Goal: Task Accomplishment & Management: Use online tool/utility

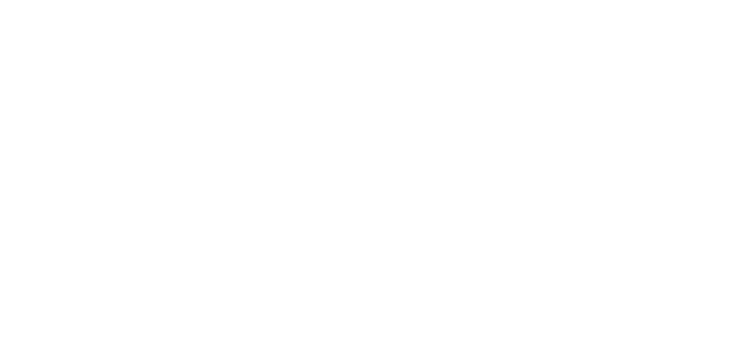
click at [688, 0] on html at bounding box center [371, 0] width 742 height 0
click at [693, 0] on html at bounding box center [371, 0] width 742 height 0
click at [690, 0] on html at bounding box center [371, 0] width 742 height 0
click at [693, 0] on html at bounding box center [371, 0] width 742 height 0
click at [694, 0] on html at bounding box center [371, 0] width 742 height 0
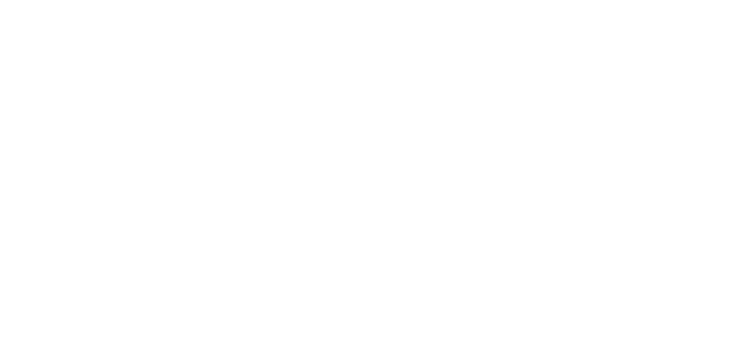
click at [692, 0] on html at bounding box center [371, 0] width 742 height 0
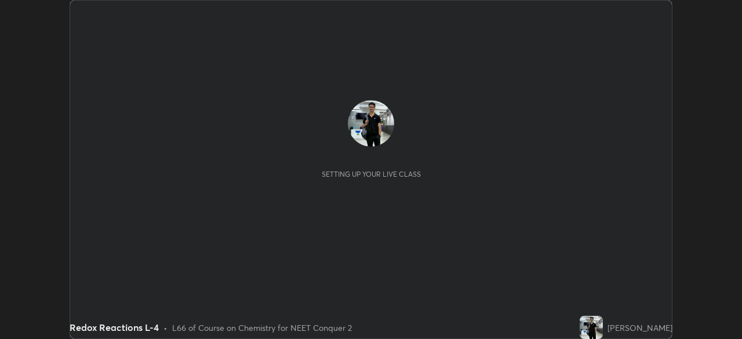
scroll to position [339, 741]
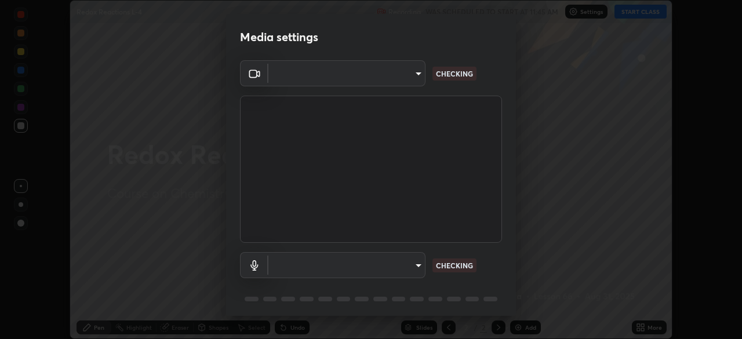
type input "e68af464f7f9ec2662c8dd58f0462b2d9bd4a3adfc91c634b4d9ed550f7d79d6"
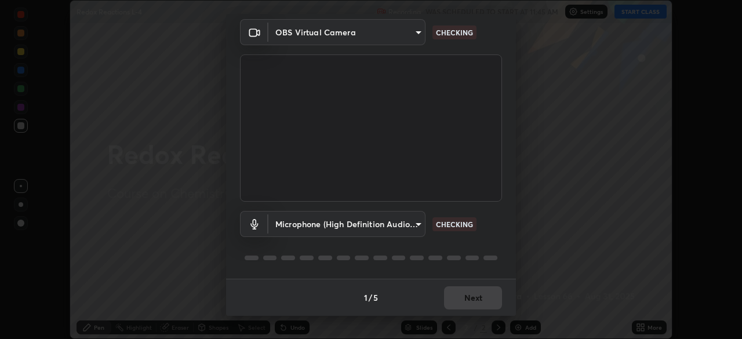
click at [412, 221] on body "Erase all Redox Reactions L-4 Recording WAS SCHEDULED TO START AT 11:45 AM Sett…" at bounding box center [371, 169] width 742 height 339
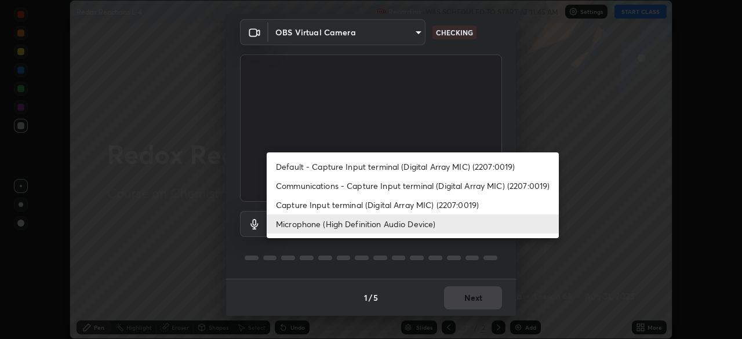
click at [543, 255] on div at bounding box center [371, 169] width 742 height 339
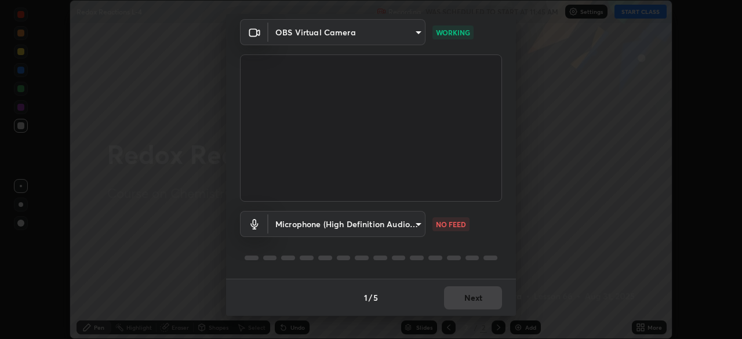
click at [550, 184] on div "Media settings OBS Virtual Camera e68af464f7f9ec2662c8dd58f0462b2d9bd4a3adfc91c…" at bounding box center [371, 169] width 742 height 339
click at [408, 225] on body "Erase all Redox Reactions L-4 Recording WAS SCHEDULED TO START AT 11:45 AM Sett…" at bounding box center [371, 169] width 742 height 339
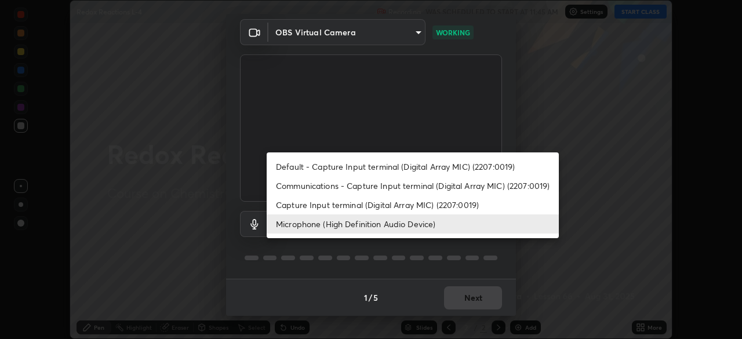
click at [393, 192] on li "Communications - Capture Input terminal (Digital Array MIC) (2207:0019)" at bounding box center [412, 185] width 292 height 19
type input "communications"
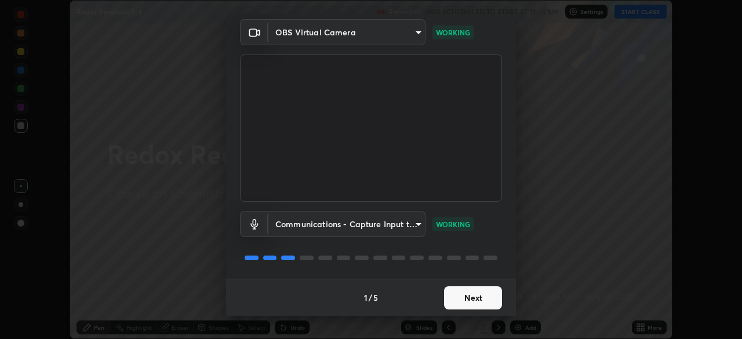
click at [470, 300] on button "Next" at bounding box center [473, 297] width 58 height 23
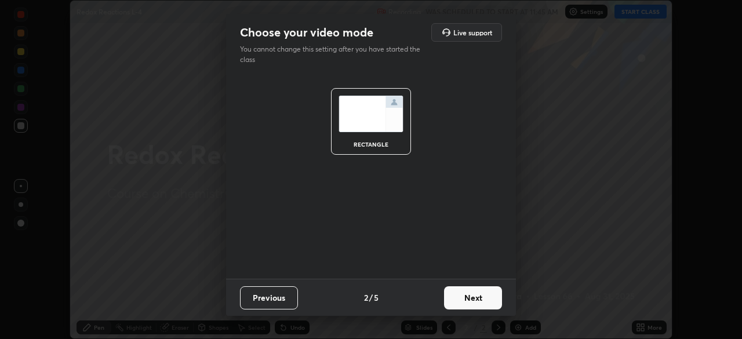
scroll to position [0, 0]
click at [469, 296] on button "Next" at bounding box center [473, 297] width 58 height 23
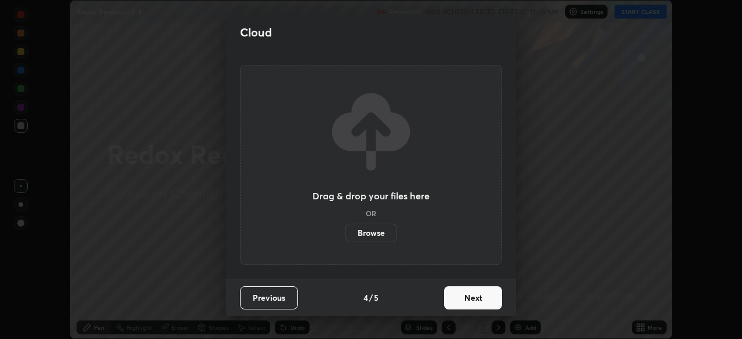
click at [468, 300] on button "Next" at bounding box center [473, 297] width 58 height 23
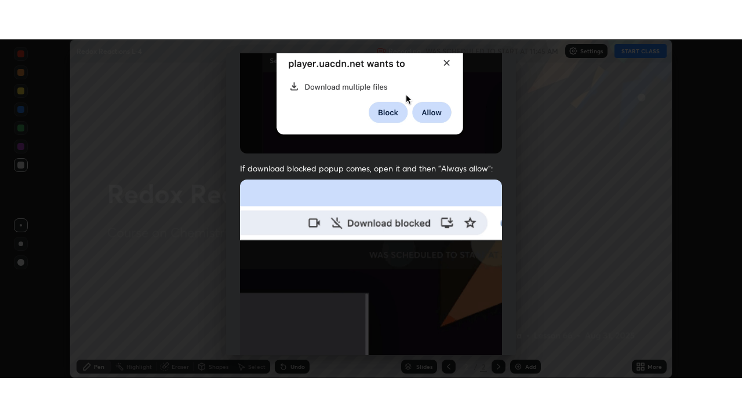
scroll to position [278, 0]
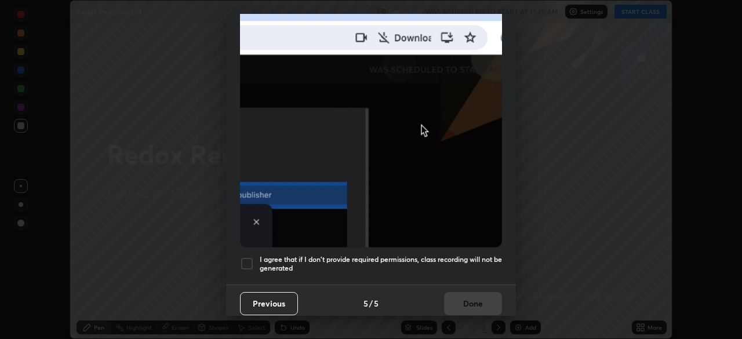
click at [247, 261] on div at bounding box center [247, 264] width 14 height 14
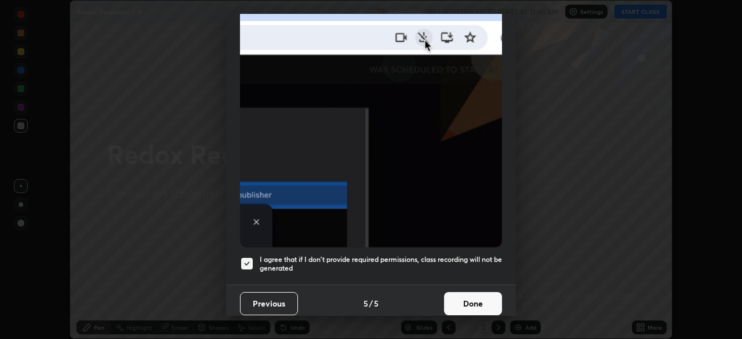
click at [483, 307] on button "Done" at bounding box center [473, 303] width 58 height 23
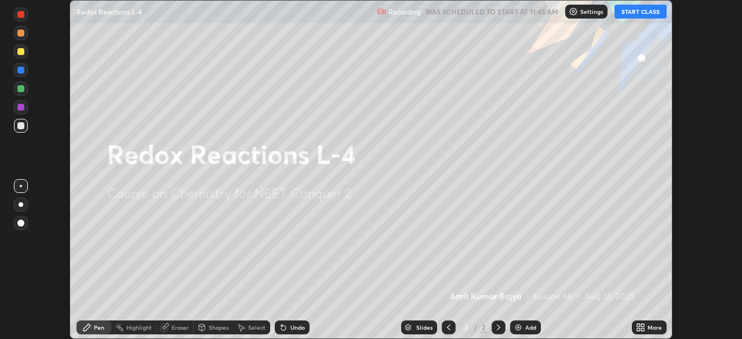
click at [525, 324] on div "Add" at bounding box center [530, 327] width 11 height 6
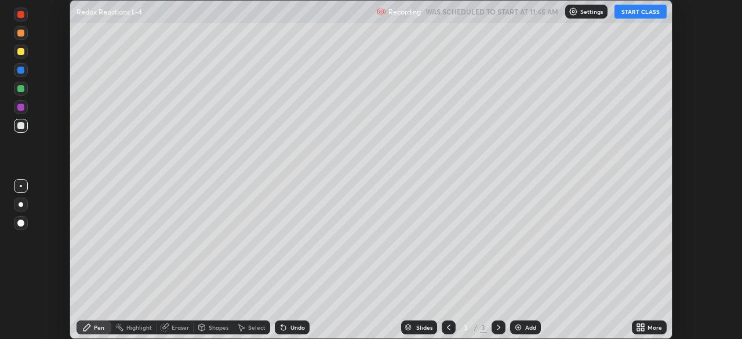
click at [638, 325] on icon at bounding box center [638, 325] width 3 height 3
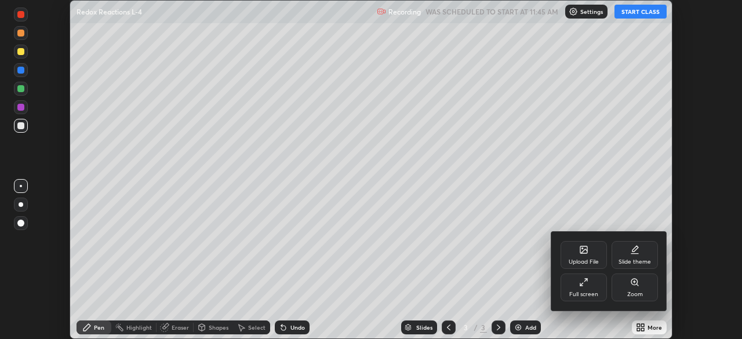
click at [596, 290] on div "Full screen" at bounding box center [583, 287] width 46 height 28
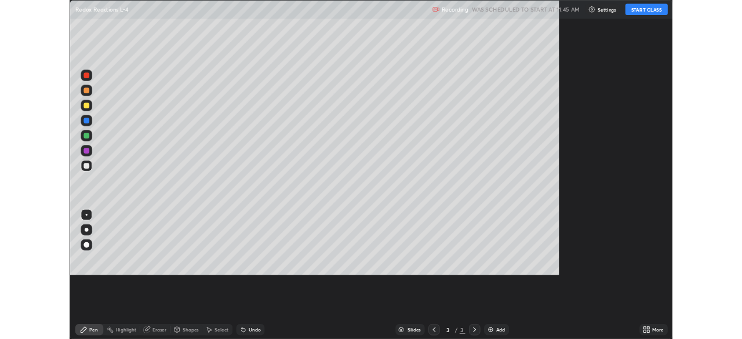
scroll to position [417, 742]
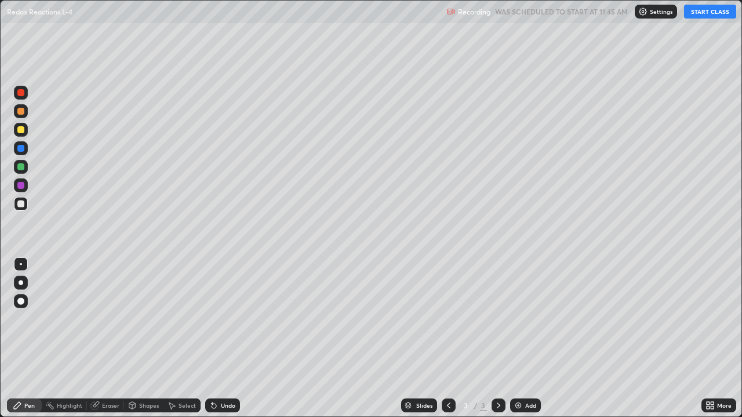
click at [715, 12] on button "START CLASS" at bounding box center [710, 12] width 52 height 14
click at [25, 96] on div at bounding box center [21, 93] width 14 height 14
click at [25, 95] on div at bounding box center [21, 93] width 14 height 14
click at [21, 130] on div at bounding box center [20, 129] width 7 height 7
click at [24, 187] on div at bounding box center [20, 185] width 7 height 7
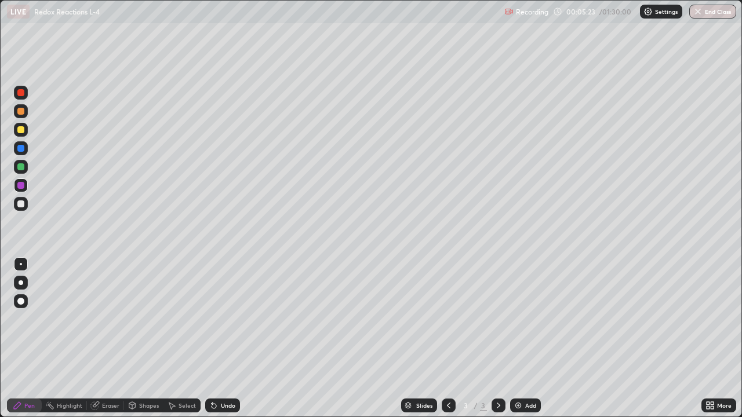
click at [26, 203] on div at bounding box center [21, 204] width 14 height 14
click at [25, 131] on div at bounding box center [21, 130] width 14 height 14
click at [27, 185] on div at bounding box center [21, 185] width 14 height 14
click at [21, 187] on div at bounding box center [20, 185] width 7 height 7
click at [21, 93] on div at bounding box center [20, 92] width 7 height 7
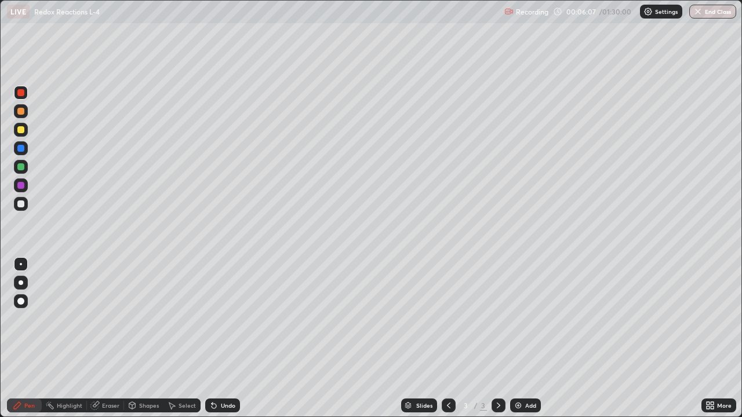
click at [23, 114] on div at bounding box center [20, 111] width 7 height 7
click at [22, 149] on div at bounding box center [20, 148] width 7 height 7
click at [25, 186] on div at bounding box center [21, 185] width 14 height 14
click at [27, 207] on div at bounding box center [21, 204] width 14 height 14
click at [21, 93] on div at bounding box center [20, 92] width 7 height 7
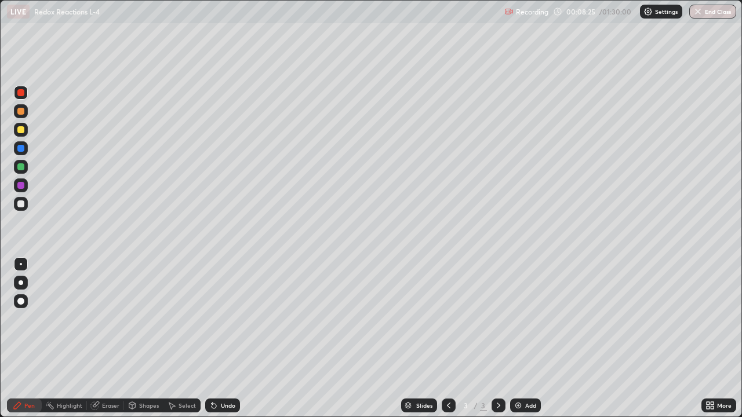
click at [25, 185] on div at bounding box center [21, 185] width 14 height 14
click at [222, 338] on div "Undo" at bounding box center [228, 406] width 14 height 6
click at [227, 338] on div "Undo" at bounding box center [228, 406] width 14 height 6
click at [231, 338] on div "Undo" at bounding box center [228, 406] width 14 height 6
click at [229, 338] on div "Undo" at bounding box center [228, 406] width 14 height 6
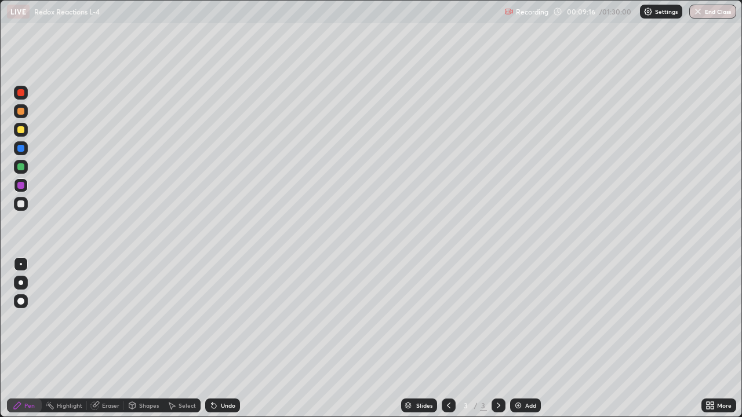
click at [24, 204] on div at bounding box center [20, 203] width 7 height 7
click at [23, 167] on div at bounding box center [20, 166] width 7 height 7
click at [25, 127] on div at bounding box center [21, 130] width 14 height 14
click at [25, 93] on div at bounding box center [21, 93] width 14 height 14
click at [25, 167] on div at bounding box center [21, 167] width 14 height 14
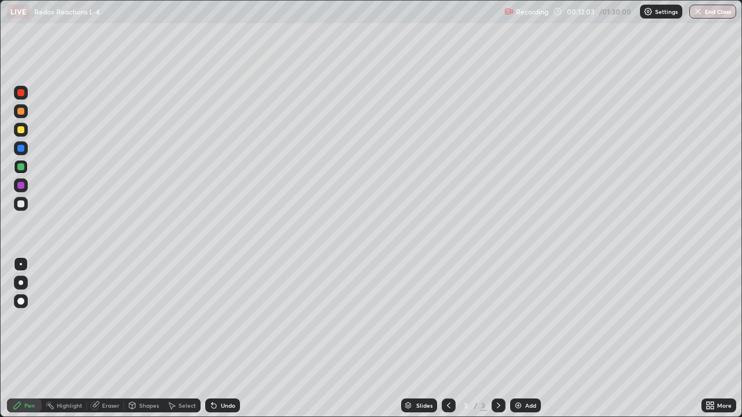
click at [21, 167] on div at bounding box center [20, 166] width 7 height 7
click at [23, 205] on div at bounding box center [20, 203] width 7 height 7
click at [26, 167] on div at bounding box center [21, 167] width 14 height 14
click at [22, 204] on div at bounding box center [20, 203] width 7 height 7
click at [27, 166] on div at bounding box center [21, 167] width 14 height 14
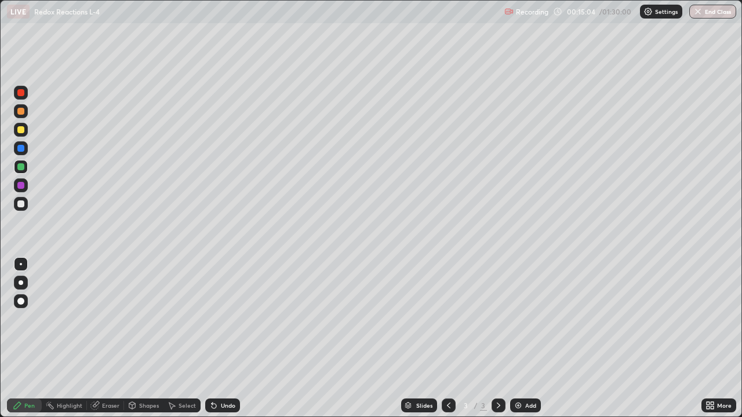
click at [27, 129] on div at bounding box center [21, 130] width 14 height 14
click at [534, 338] on div "Add" at bounding box center [530, 406] width 11 height 6
click at [26, 200] on div at bounding box center [21, 204] width 14 height 14
click at [26, 129] on div at bounding box center [21, 130] width 14 height 14
click at [27, 206] on div at bounding box center [21, 204] width 14 height 14
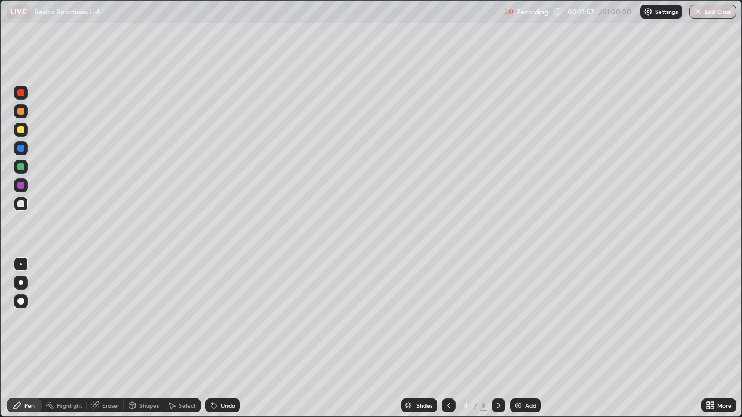
click at [25, 184] on div at bounding box center [21, 185] width 14 height 14
click at [25, 97] on div at bounding box center [21, 93] width 14 height 14
click at [224, 338] on div "Undo" at bounding box center [228, 406] width 14 height 6
click at [231, 338] on div "Undo" at bounding box center [228, 406] width 14 height 6
click at [235, 338] on div "Undo" at bounding box center [222, 406] width 35 height 14
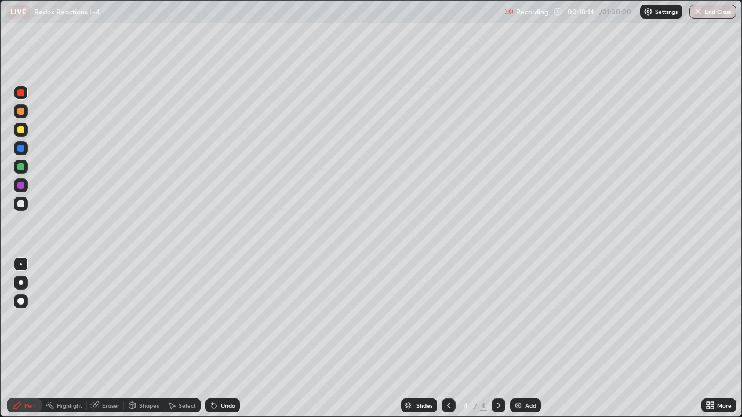
click at [26, 168] on div at bounding box center [21, 167] width 14 height 14
click at [21, 111] on div at bounding box center [20, 111] width 7 height 7
click at [27, 188] on div at bounding box center [21, 185] width 14 height 14
click at [26, 203] on div at bounding box center [21, 204] width 14 height 14
click at [27, 202] on div at bounding box center [21, 204] width 14 height 14
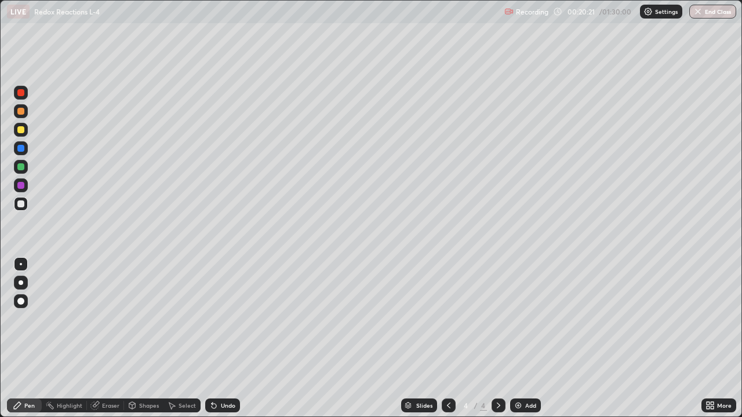
click at [27, 182] on div at bounding box center [21, 185] width 14 height 14
click at [22, 169] on div at bounding box center [20, 166] width 7 height 7
click at [21, 206] on div at bounding box center [20, 203] width 7 height 7
click at [24, 188] on div at bounding box center [21, 185] width 14 height 14
click at [21, 167] on div at bounding box center [20, 166] width 7 height 7
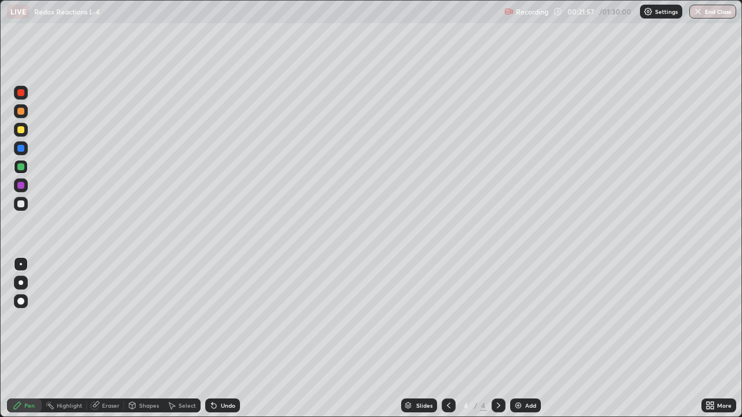
click at [23, 148] on div at bounding box center [20, 148] width 7 height 7
click at [27, 130] on div at bounding box center [21, 130] width 14 height 14
click at [26, 171] on div at bounding box center [21, 167] width 14 height 14
click at [25, 204] on div at bounding box center [21, 204] width 14 height 14
click at [25, 94] on div at bounding box center [21, 93] width 14 height 14
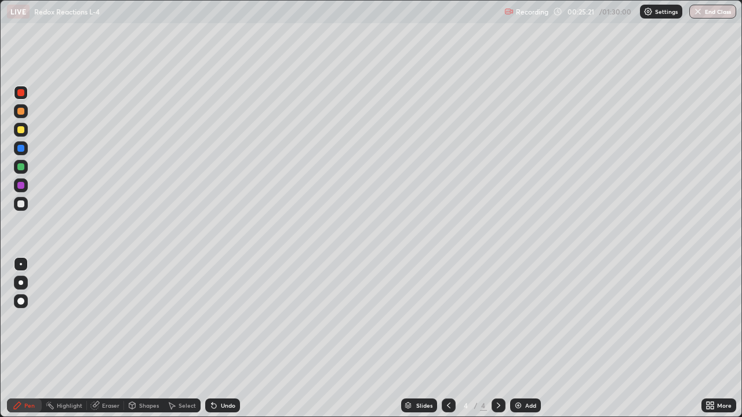
click at [26, 206] on div at bounding box center [21, 204] width 14 height 14
click at [24, 132] on div at bounding box center [20, 129] width 7 height 7
click at [27, 204] on div at bounding box center [21, 204] width 14 height 14
click at [229, 338] on div "Undo" at bounding box center [228, 406] width 14 height 6
click at [23, 168] on div at bounding box center [20, 166] width 7 height 7
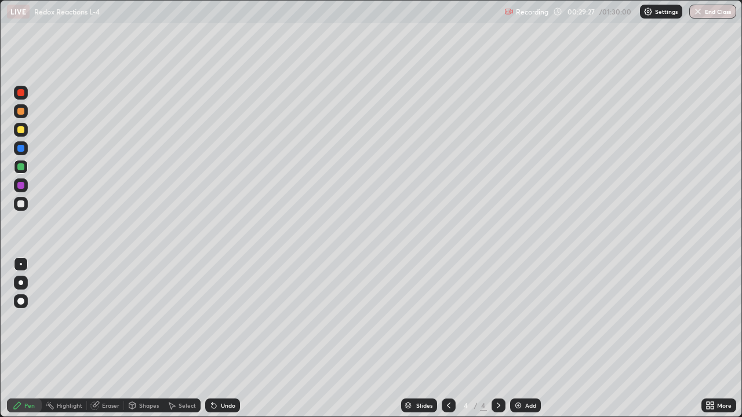
click at [528, 338] on div "Add" at bounding box center [530, 406] width 11 height 6
click at [22, 94] on div at bounding box center [20, 92] width 7 height 7
click at [25, 148] on div at bounding box center [21, 148] width 14 height 14
click at [25, 205] on div at bounding box center [21, 204] width 14 height 14
click at [24, 132] on div at bounding box center [20, 129] width 7 height 7
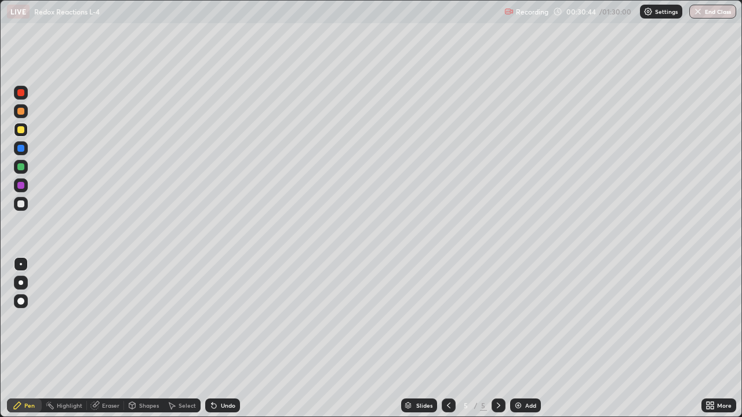
click at [27, 186] on div at bounding box center [21, 185] width 14 height 14
click at [27, 168] on div at bounding box center [21, 167] width 14 height 14
click at [23, 205] on div at bounding box center [20, 203] width 7 height 7
click at [27, 109] on div at bounding box center [21, 111] width 14 height 14
click at [27, 188] on div at bounding box center [21, 185] width 14 height 14
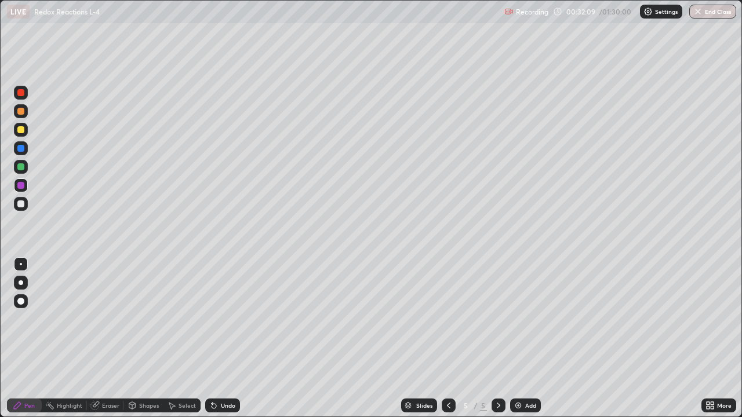
click at [21, 167] on div at bounding box center [20, 166] width 7 height 7
click at [23, 112] on div at bounding box center [20, 111] width 7 height 7
click at [0, 212] on div "Setting up your live class" at bounding box center [371, 208] width 742 height 417
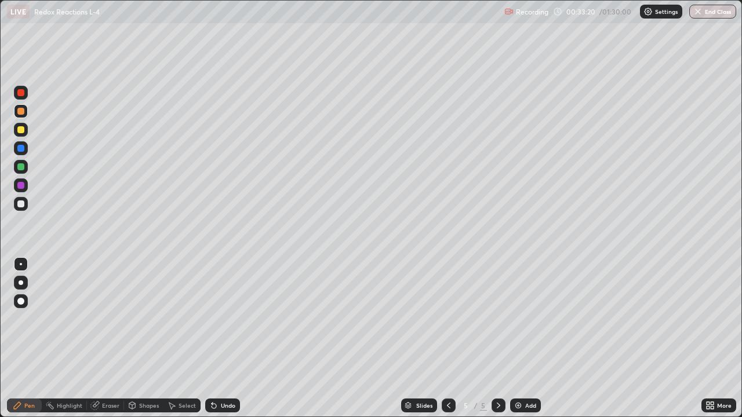
click at [0, 219] on div "Setting up your live class" at bounding box center [371, 208] width 742 height 417
click at [0, 217] on div "Setting up your live class" at bounding box center [371, 208] width 742 height 417
click at [0, 219] on div "Setting up your live class" at bounding box center [371, 208] width 742 height 417
click at [21, 167] on div at bounding box center [20, 166] width 7 height 7
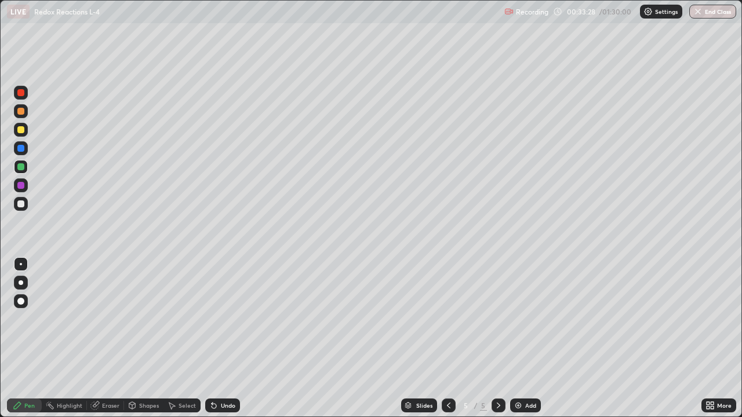
click at [10, 238] on div "Erase all" at bounding box center [21, 208] width 28 height 371
click at [23, 186] on div at bounding box center [20, 185] width 7 height 7
click at [23, 129] on div at bounding box center [20, 129] width 7 height 7
click at [23, 94] on div at bounding box center [20, 92] width 7 height 7
click at [221, 338] on div "Undo" at bounding box center [228, 406] width 14 height 6
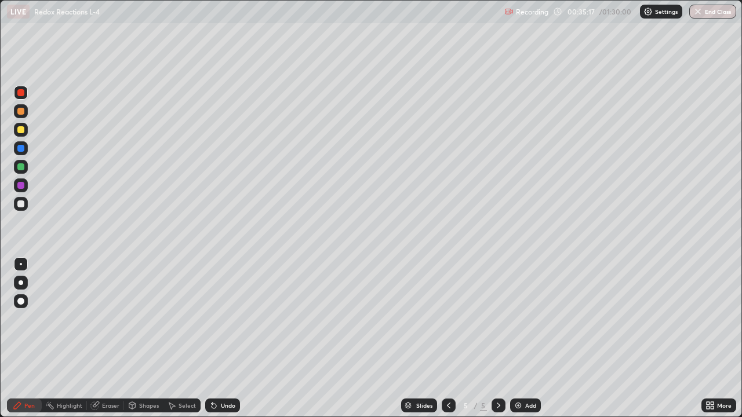
click at [220, 338] on div "Undo" at bounding box center [222, 406] width 35 height 14
click at [24, 167] on div at bounding box center [20, 166] width 7 height 7
click at [21, 203] on div at bounding box center [20, 203] width 7 height 7
click at [23, 168] on div at bounding box center [20, 166] width 7 height 7
click at [25, 111] on div at bounding box center [21, 111] width 14 height 14
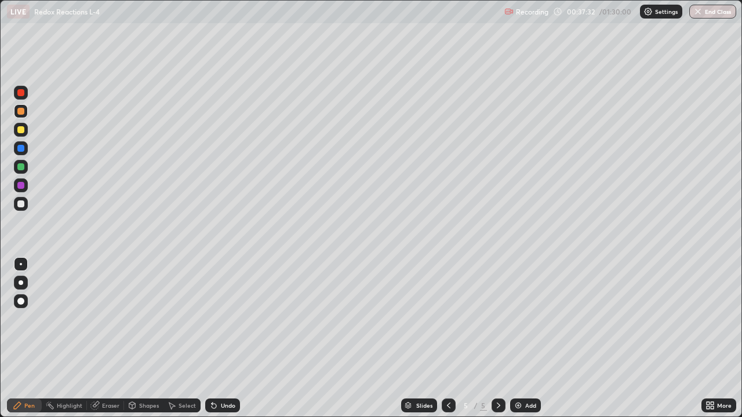
click at [25, 167] on div at bounding box center [21, 167] width 14 height 14
click at [25, 203] on div at bounding box center [21, 204] width 14 height 14
click at [25, 167] on div at bounding box center [21, 167] width 14 height 14
click at [24, 93] on div at bounding box center [20, 92] width 7 height 7
click at [238, 338] on div "Undo" at bounding box center [222, 406] width 35 height 14
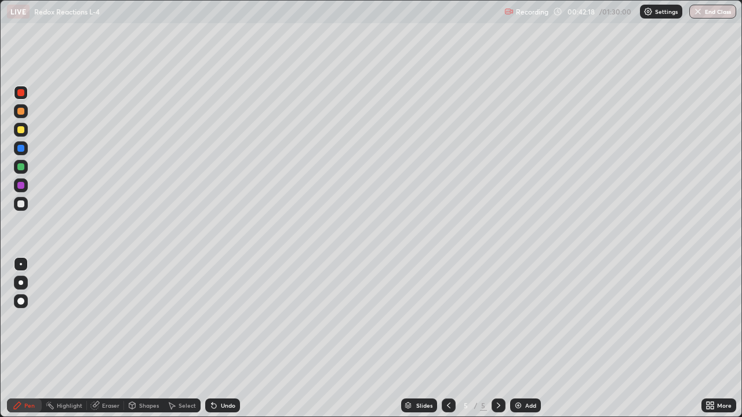
click at [21, 204] on div at bounding box center [20, 203] width 7 height 7
click at [531, 338] on div "Add" at bounding box center [530, 406] width 11 height 6
click at [27, 130] on div at bounding box center [21, 130] width 14 height 14
click at [21, 109] on div at bounding box center [20, 111] width 7 height 7
click at [25, 130] on div at bounding box center [21, 130] width 14 height 14
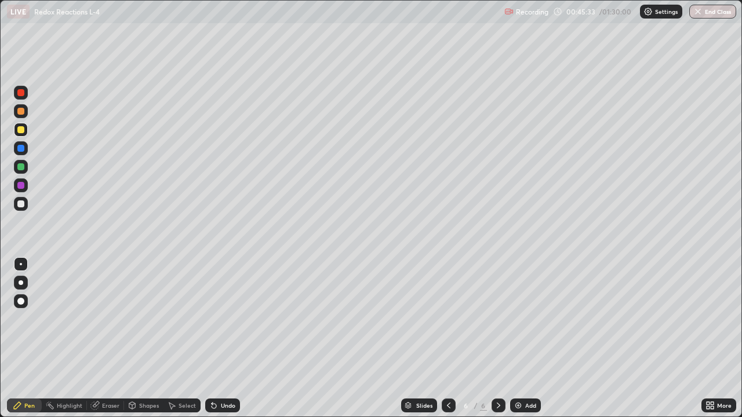
click at [23, 203] on div at bounding box center [20, 203] width 7 height 7
click at [21, 167] on div at bounding box center [20, 166] width 7 height 7
click at [181, 338] on div "Select" at bounding box center [186, 406] width 17 height 6
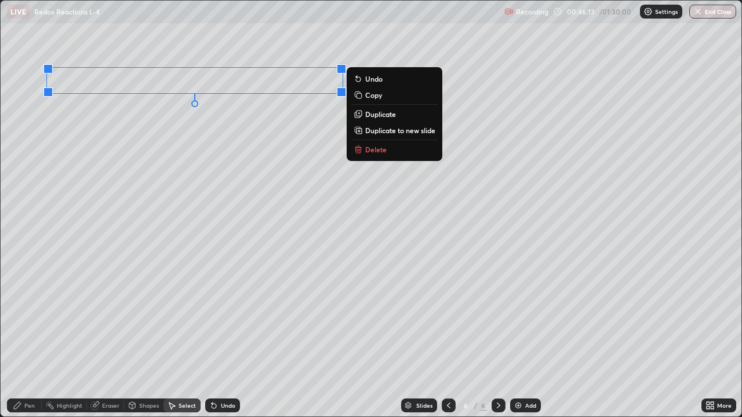
click at [256, 154] on div "0 ° Undo Copy Duplicate Duplicate to new slide Delete" at bounding box center [371, 209] width 740 height 416
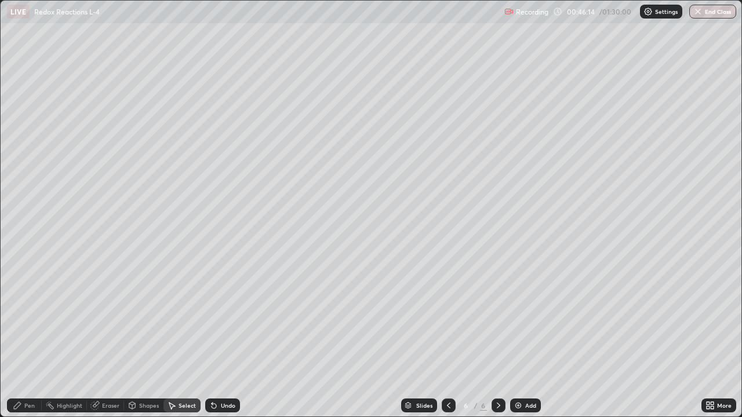
click at [34, 338] on div "Pen" at bounding box center [29, 406] width 10 height 6
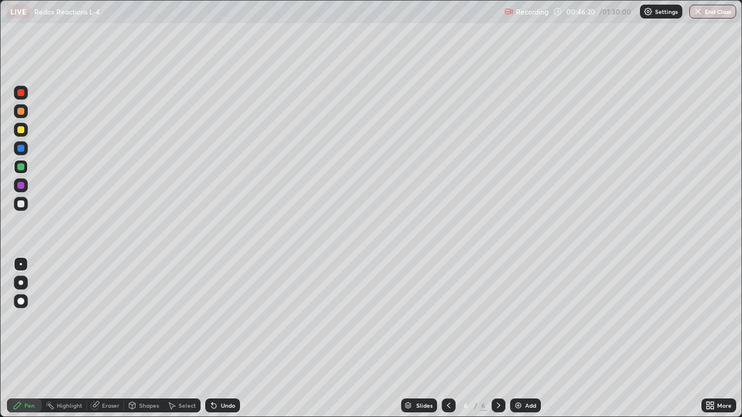
click at [21, 204] on div at bounding box center [20, 203] width 7 height 7
click at [23, 132] on div at bounding box center [20, 129] width 7 height 7
click at [227, 338] on div "Undo" at bounding box center [228, 406] width 14 height 6
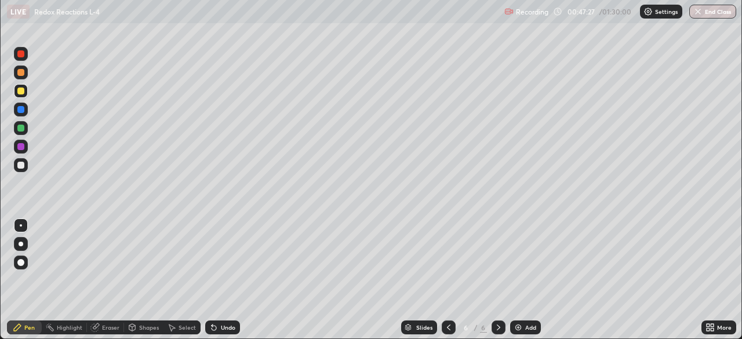
scroll to position [57595, 57192]
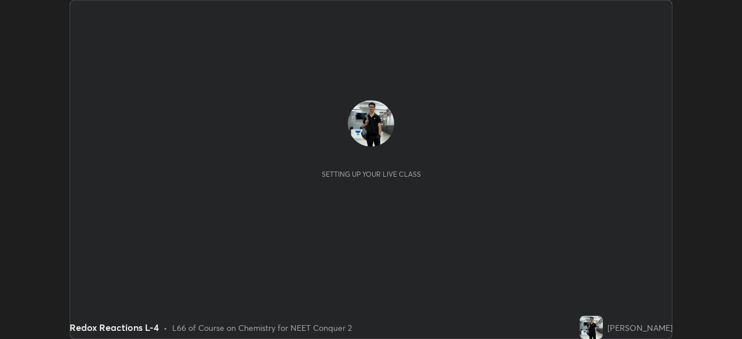
scroll to position [339, 742]
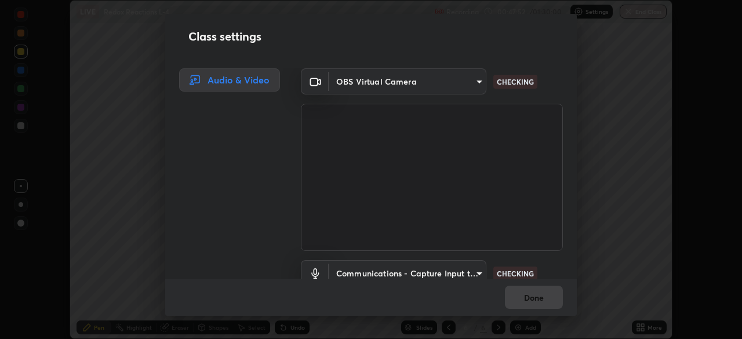
click at [647, 210] on div "Class settings Audio & Video OBS Virtual Camera e68af464f7f9ec2662c8dd58f0462b2…" at bounding box center [371, 169] width 742 height 339
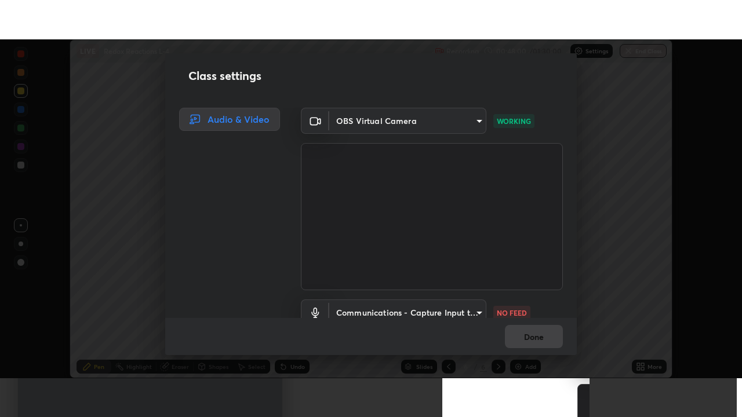
scroll to position [53, 0]
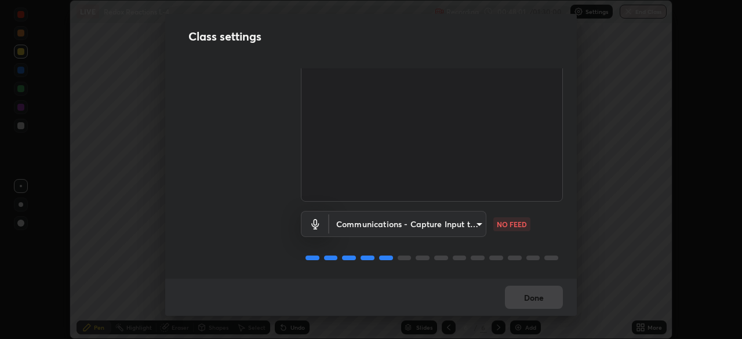
click at [477, 216] on body "Erase all LIVE Redox Reactions L-4 Recording 00:48:01 / 01:30:00 Settings End C…" at bounding box center [371, 169] width 742 height 339
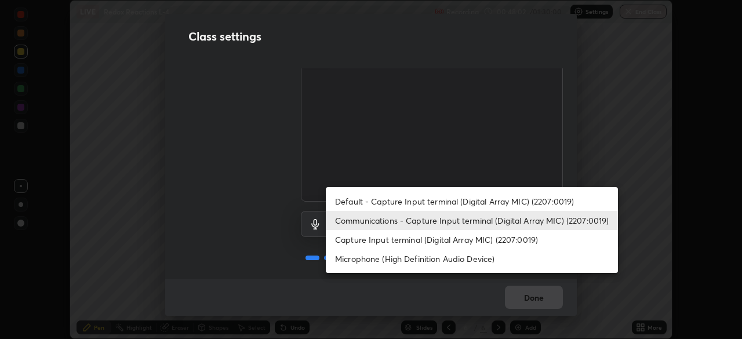
click at [465, 237] on li "Capture Input terminal (Digital Array MIC) (2207:0019)" at bounding box center [472, 239] width 292 height 19
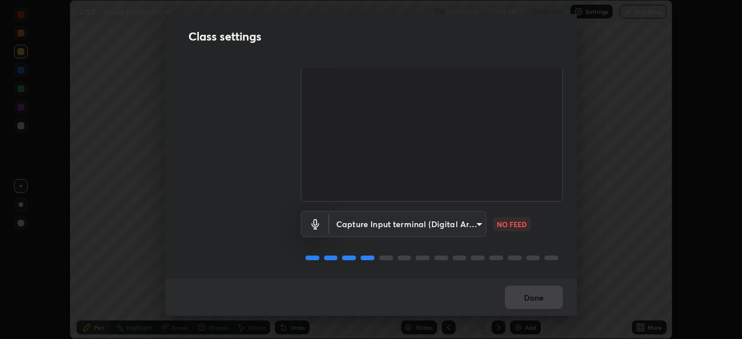
type input "4853bebbdd99daa85ec881de7c9270d417bfeaa169075121ed1ad7609d9178ff"
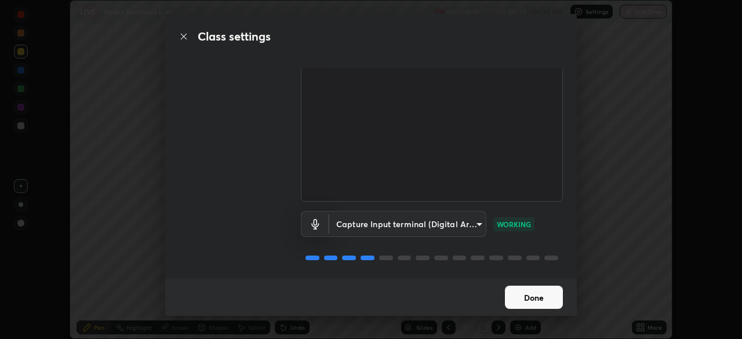
click at [545, 295] on button "Done" at bounding box center [534, 297] width 58 height 23
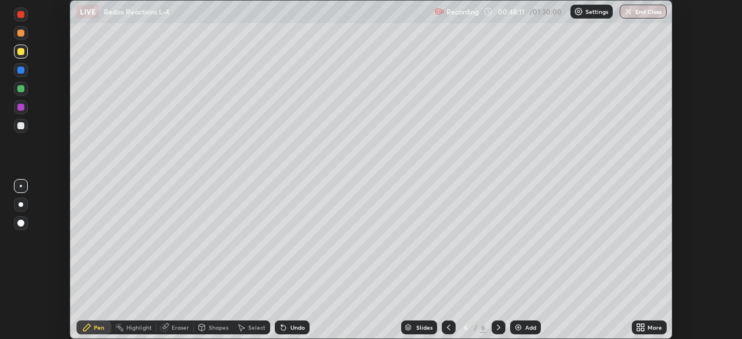
click at [641, 325] on icon at bounding box center [642, 325] width 3 height 3
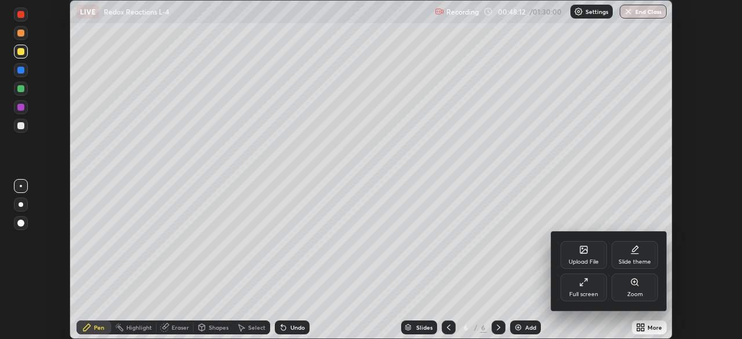
click at [587, 287] on div "Full screen" at bounding box center [583, 287] width 46 height 28
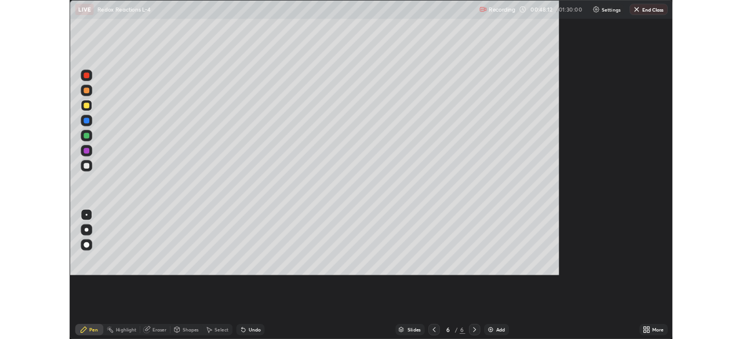
scroll to position [417, 742]
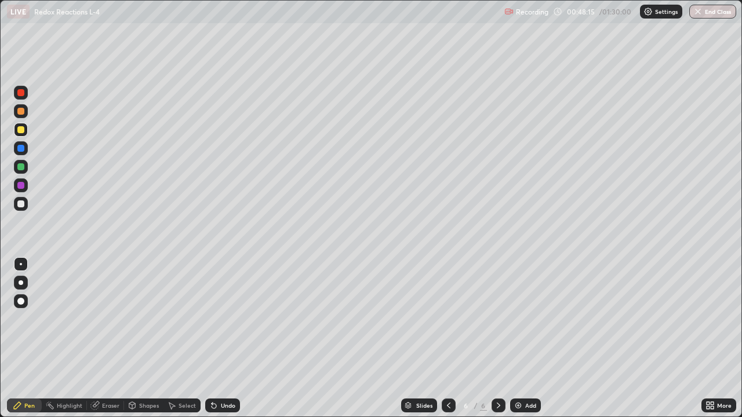
click at [27, 169] on div at bounding box center [21, 167] width 14 height 14
click at [218, 338] on div "Undo" at bounding box center [222, 406] width 35 height 14
click at [23, 185] on div at bounding box center [20, 185] width 7 height 7
click at [21, 203] on div at bounding box center [20, 203] width 7 height 7
click at [177, 338] on div "Select" at bounding box center [181, 406] width 37 height 14
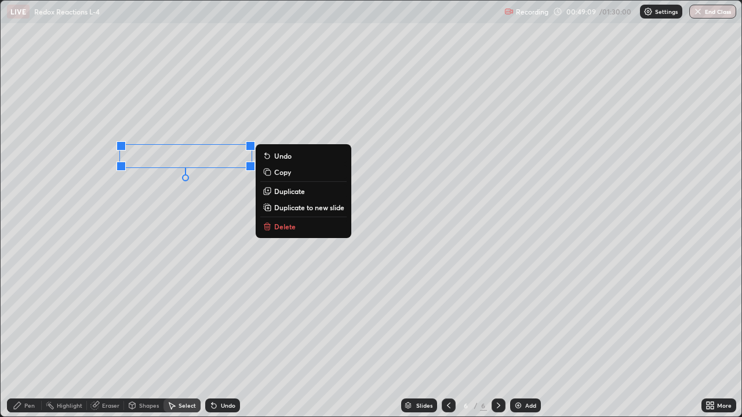
click at [181, 311] on div "0 ° Undo Copy Duplicate Duplicate to new slide Delete" at bounding box center [371, 209] width 740 height 416
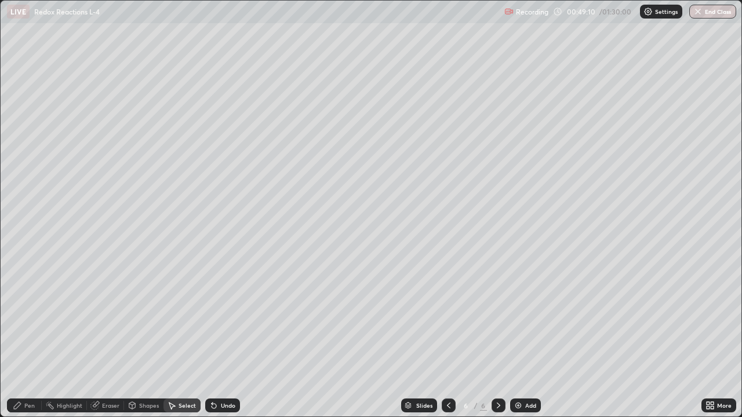
click at [20, 338] on icon at bounding box center [17, 405] width 7 height 7
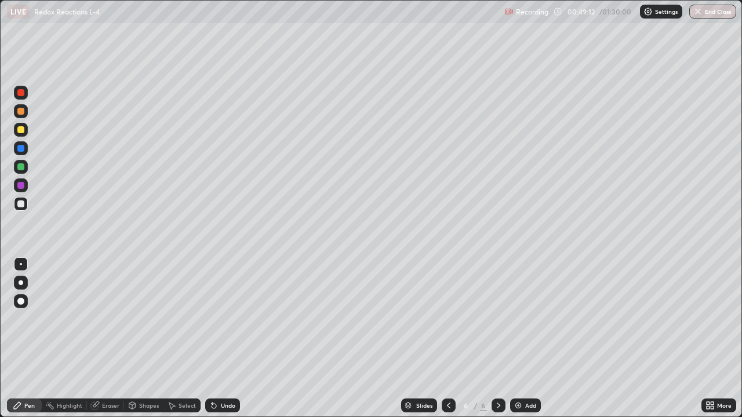
click at [22, 205] on div at bounding box center [20, 203] width 7 height 7
click at [25, 132] on div at bounding box center [21, 130] width 14 height 14
click at [27, 204] on div at bounding box center [21, 204] width 14 height 14
click at [21, 129] on div at bounding box center [20, 129] width 7 height 7
click at [23, 112] on div at bounding box center [20, 111] width 7 height 7
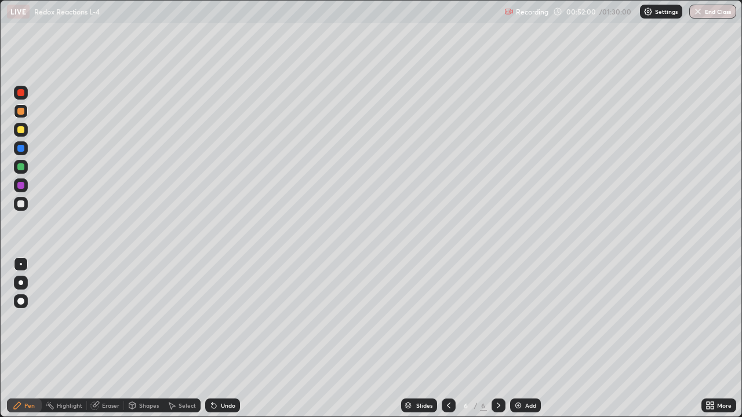
click at [24, 167] on div at bounding box center [20, 166] width 7 height 7
click at [27, 203] on div at bounding box center [21, 204] width 14 height 14
click at [21, 167] on div at bounding box center [20, 166] width 7 height 7
click at [25, 93] on div at bounding box center [21, 93] width 14 height 14
click at [26, 200] on div at bounding box center [21, 204] width 14 height 14
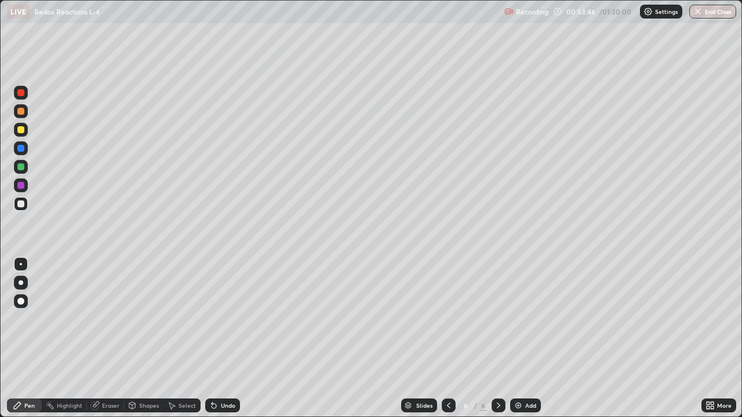
click at [21, 185] on div at bounding box center [20, 185] width 7 height 7
click at [23, 112] on div at bounding box center [20, 111] width 7 height 7
click at [26, 167] on div at bounding box center [21, 167] width 14 height 14
click at [23, 187] on div at bounding box center [20, 185] width 7 height 7
click at [25, 97] on div at bounding box center [21, 93] width 14 height 14
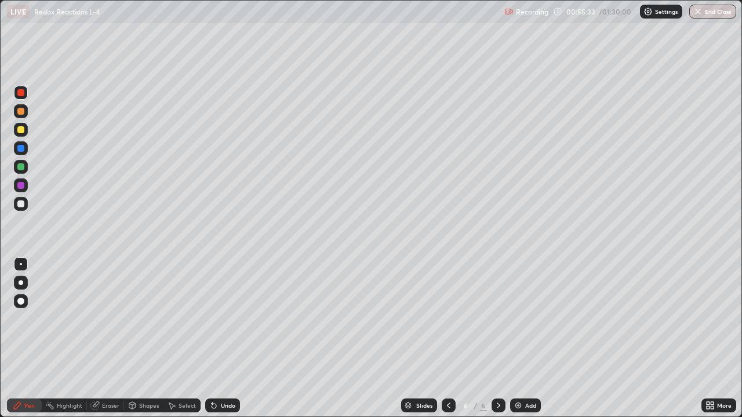
click at [21, 203] on div at bounding box center [20, 203] width 7 height 7
click at [24, 96] on div at bounding box center [21, 93] width 14 height 14
click at [25, 205] on div at bounding box center [21, 204] width 14 height 14
click at [21, 167] on div at bounding box center [20, 166] width 7 height 7
click at [24, 94] on div at bounding box center [20, 92] width 7 height 7
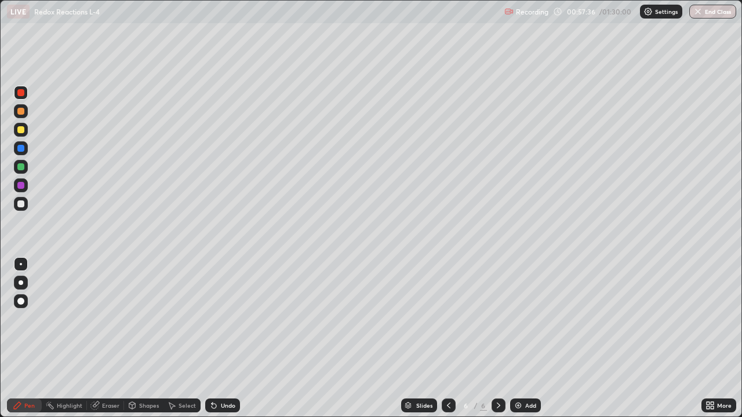
click at [21, 204] on div at bounding box center [20, 203] width 7 height 7
click at [21, 205] on div at bounding box center [20, 203] width 7 height 7
click at [21, 167] on div at bounding box center [20, 166] width 7 height 7
click at [26, 205] on div at bounding box center [21, 204] width 14 height 14
click at [26, 170] on div at bounding box center [21, 167] width 14 height 14
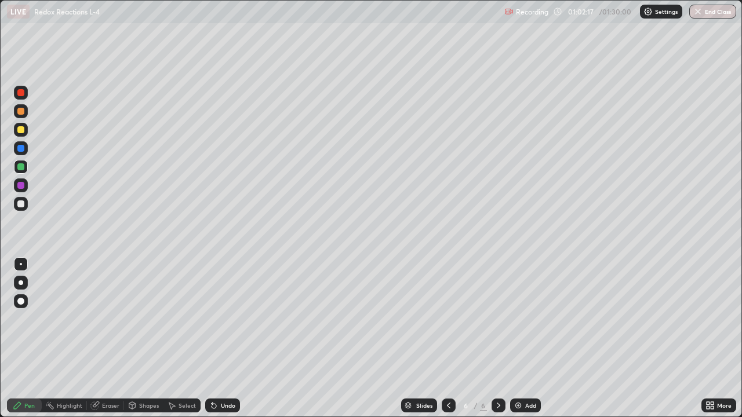
click at [26, 130] on div at bounding box center [21, 130] width 14 height 14
click at [182, 338] on div "Select" at bounding box center [181, 406] width 37 height 14
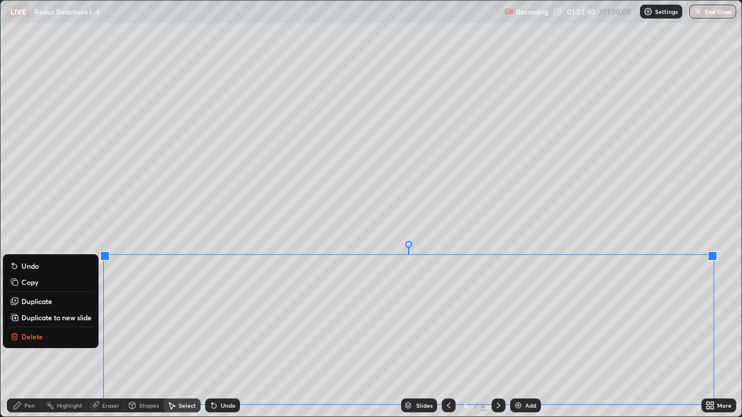
click at [228, 338] on div "Undo" at bounding box center [228, 406] width 14 height 6
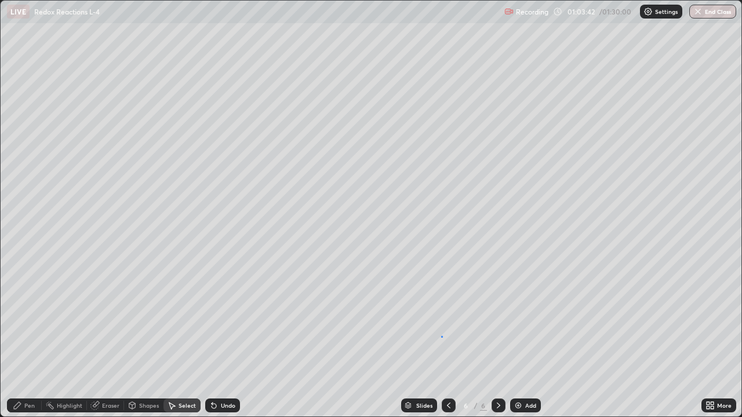
click at [441, 336] on div "0 ° Undo Copy Duplicate Duplicate to new slide Delete" at bounding box center [371, 209] width 740 height 416
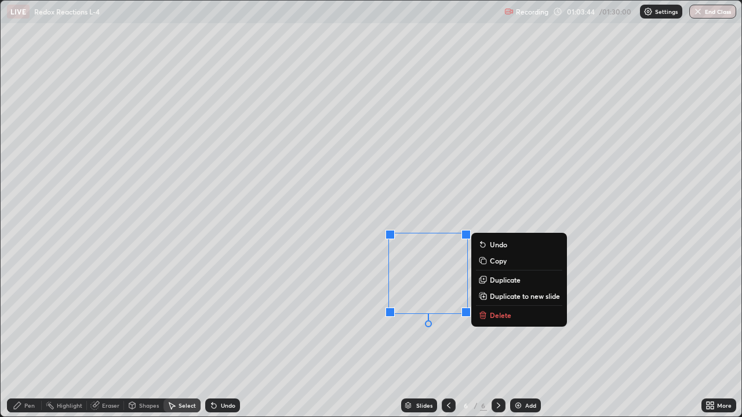
click at [477, 338] on div "0 ° Undo Copy Duplicate Duplicate to new slide Delete" at bounding box center [371, 209] width 740 height 416
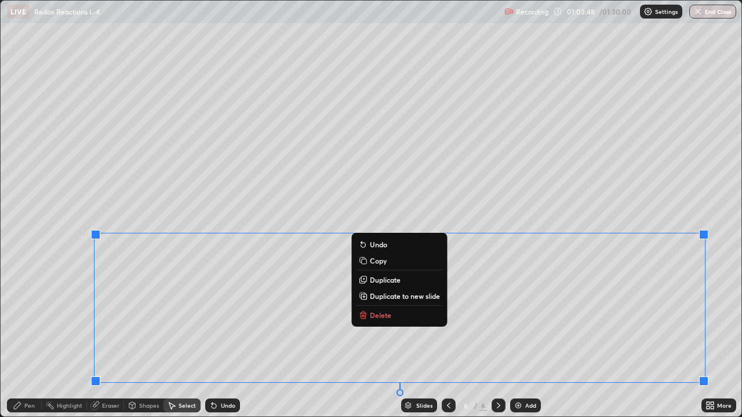
click at [470, 206] on div "0 ° Undo Copy Duplicate Duplicate to new slide Delete" at bounding box center [371, 209] width 740 height 416
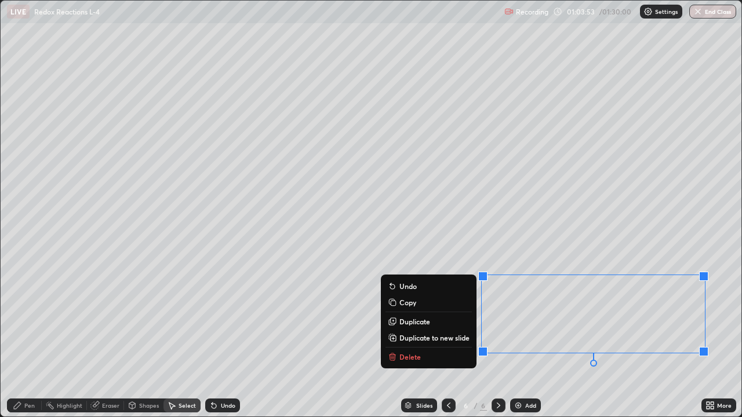
click at [435, 338] on button "Delete" at bounding box center [428, 357] width 86 height 14
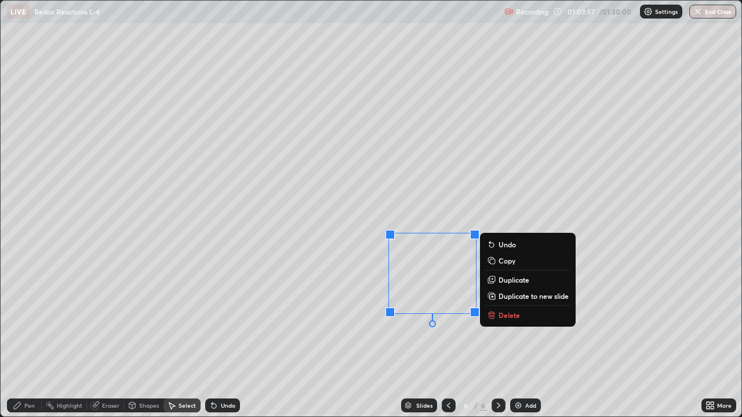
click at [509, 309] on button "Delete" at bounding box center [527, 315] width 86 height 14
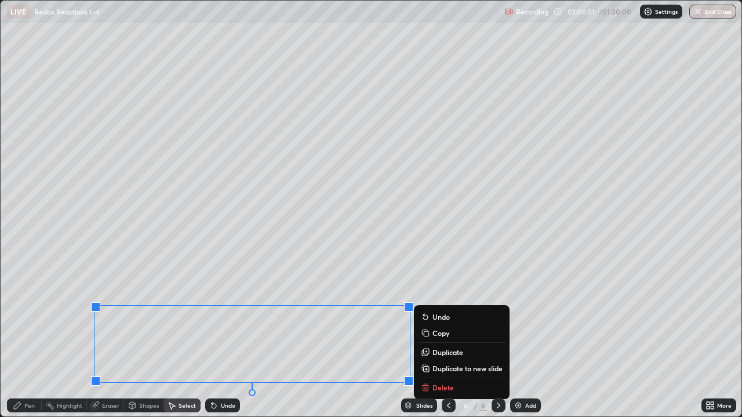
click at [444, 254] on div "0 ° Undo Copy Duplicate Duplicate to new slide Delete" at bounding box center [371, 209] width 740 height 416
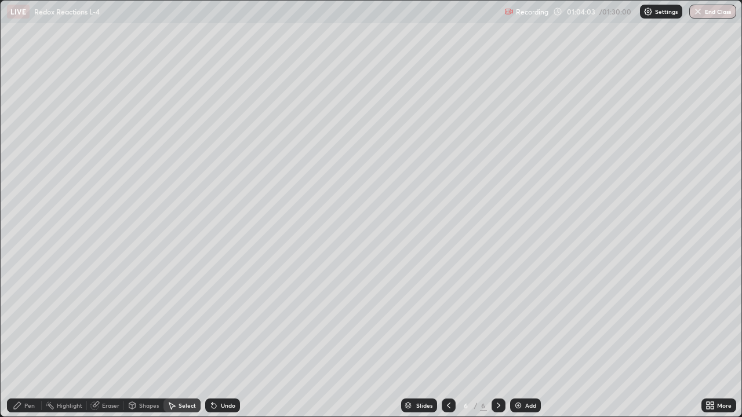
click at [32, 338] on div "Pen" at bounding box center [29, 406] width 10 height 6
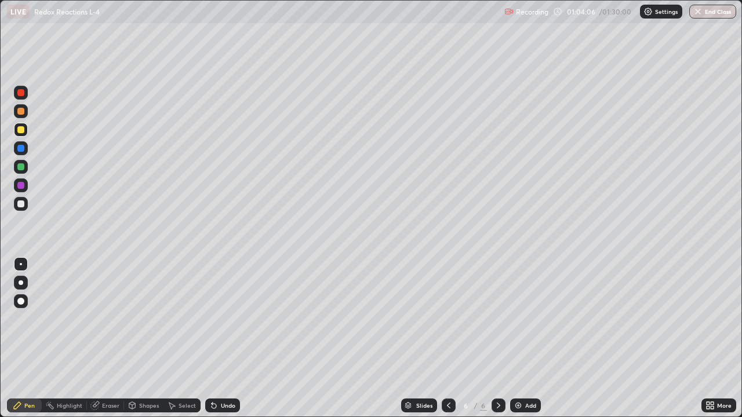
click at [26, 203] on div at bounding box center [21, 204] width 14 height 14
click at [23, 184] on div at bounding box center [20, 185] width 7 height 7
click at [21, 130] on div at bounding box center [20, 129] width 7 height 7
click at [22, 202] on div at bounding box center [20, 203] width 7 height 7
click at [523, 338] on div "Add" at bounding box center [525, 406] width 31 height 14
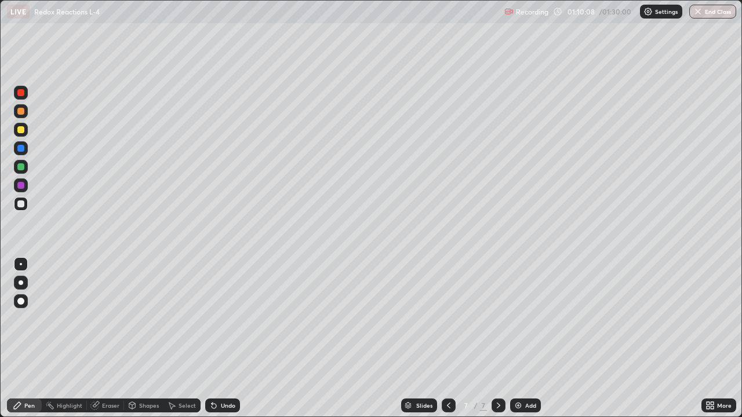
click at [23, 90] on div at bounding box center [20, 92] width 7 height 7
click at [26, 146] on div at bounding box center [21, 148] width 14 height 14
click at [23, 167] on div at bounding box center [20, 166] width 7 height 7
click at [26, 203] on div at bounding box center [21, 204] width 14 height 14
click at [25, 185] on div at bounding box center [21, 185] width 14 height 14
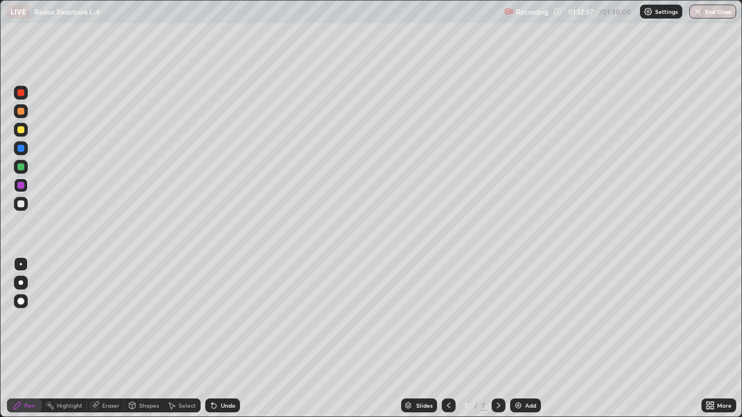
click at [25, 168] on div at bounding box center [21, 167] width 14 height 14
click at [226, 338] on div "Undo" at bounding box center [228, 406] width 14 height 6
click at [230, 338] on div "Undo" at bounding box center [228, 406] width 14 height 6
click at [25, 149] on div at bounding box center [21, 148] width 14 height 14
click at [23, 186] on div at bounding box center [20, 185] width 7 height 7
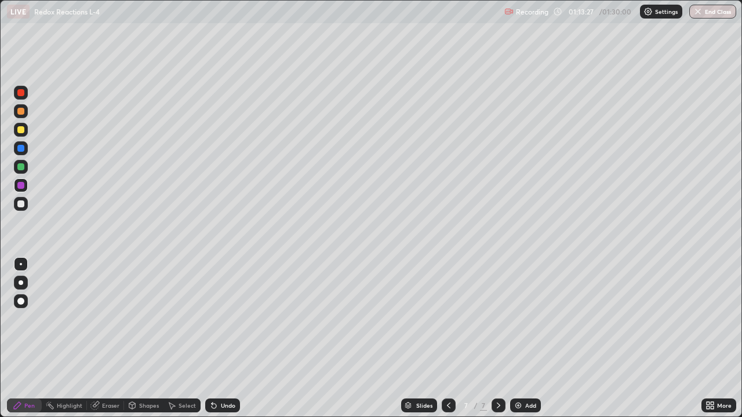
click at [27, 129] on div at bounding box center [21, 130] width 14 height 14
click at [27, 203] on div at bounding box center [21, 204] width 14 height 14
click at [25, 182] on div at bounding box center [21, 185] width 14 height 14
click at [21, 149] on div at bounding box center [20, 148] width 7 height 7
click at [24, 185] on div at bounding box center [20, 185] width 7 height 7
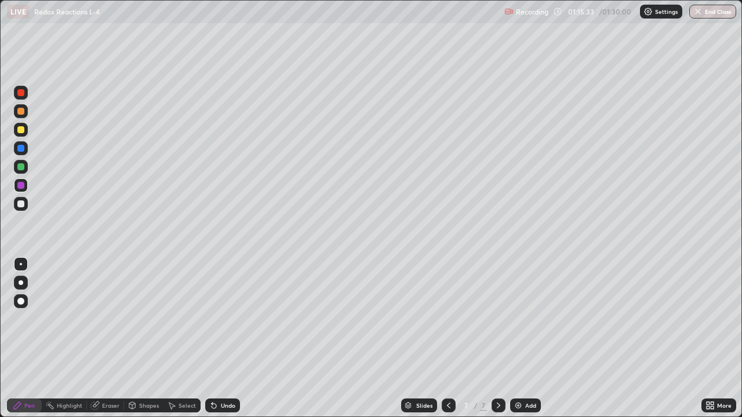
click at [21, 167] on div at bounding box center [20, 166] width 7 height 7
click at [27, 200] on div at bounding box center [21, 204] width 14 height 14
click at [21, 110] on div at bounding box center [20, 111] width 7 height 7
click at [230, 338] on div "Undo" at bounding box center [228, 406] width 14 height 6
click at [25, 94] on div at bounding box center [21, 93] width 14 height 14
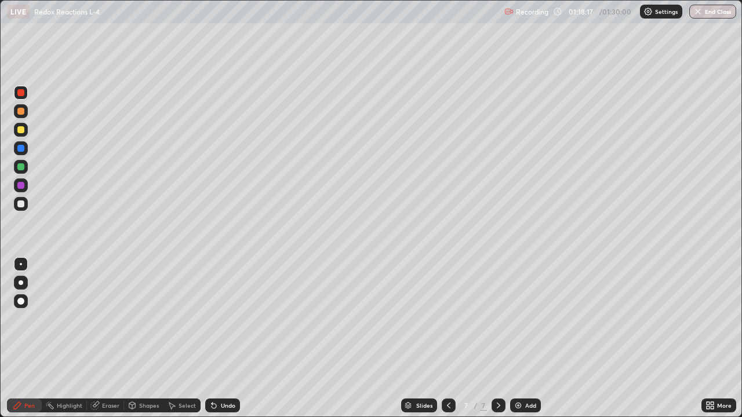
click at [529, 338] on div "Add" at bounding box center [530, 406] width 11 height 6
click at [25, 203] on div at bounding box center [21, 204] width 14 height 14
click at [26, 129] on div at bounding box center [21, 130] width 14 height 14
click at [232, 338] on div "Undo" at bounding box center [228, 406] width 14 height 6
click at [24, 186] on div at bounding box center [21, 185] width 14 height 14
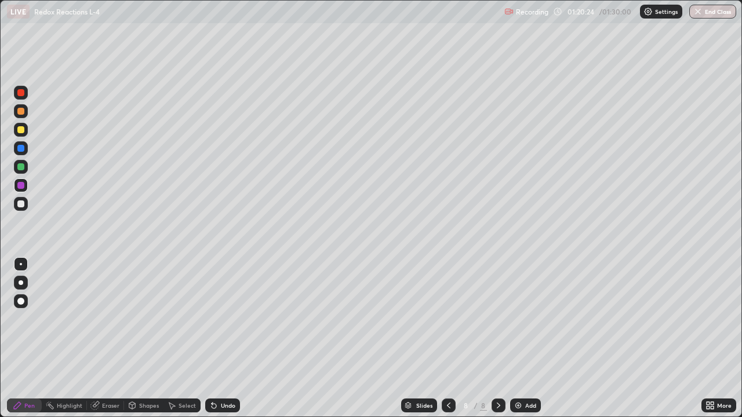
click at [210, 338] on icon at bounding box center [213, 405] width 9 height 9
click at [222, 338] on div "Undo" at bounding box center [222, 406] width 35 height 14
click at [25, 163] on div at bounding box center [21, 167] width 14 height 14
click at [24, 93] on div at bounding box center [20, 92] width 7 height 7
click at [23, 128] on div at bounding box center [20, 129] width 7 height 7
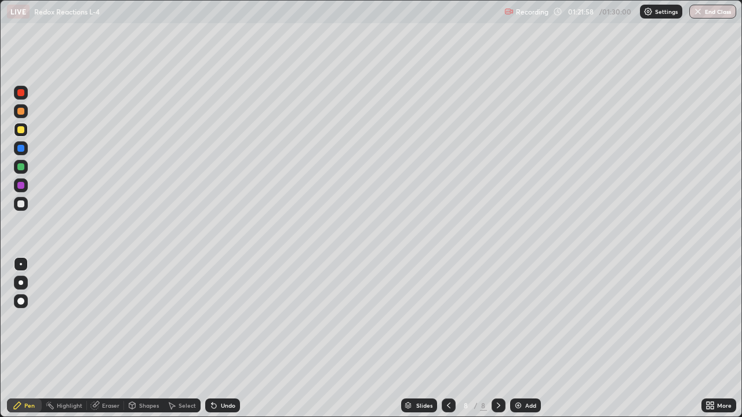
click at [24, 93] on div at bounding box center [20, 92] width 7 height 7
click at [23, 164] on div at bounding box center [20, 166] width 7 height 7
click at [447, 338] on icon at bounding box center [448, 405] width 9 height 9
click at [497, 338] on icon at bounding box center [498, 405] width 9 height 9
click at [26, 166] on div at bounding box center [21, 167] width 14 height 14
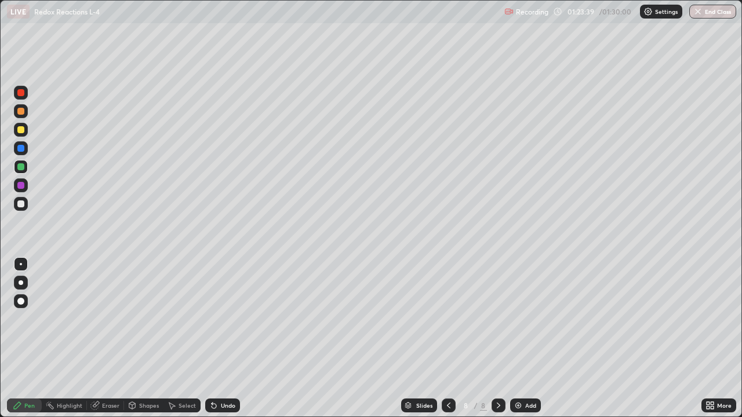
click at [21, 185] on div at bounding box center [20, 185] width 7 height 7
click at [27, 202] on div at bounding box center [21, 204] width 14 height 14
click at [25, 130] on div at bounding box center [21, 130] width 14 height 14
click at [25, 203] on div at bounding box center [21, 204] width 14 height 14
click at [25, 167] on div at bounding box center [21, 167] width 14 height 14
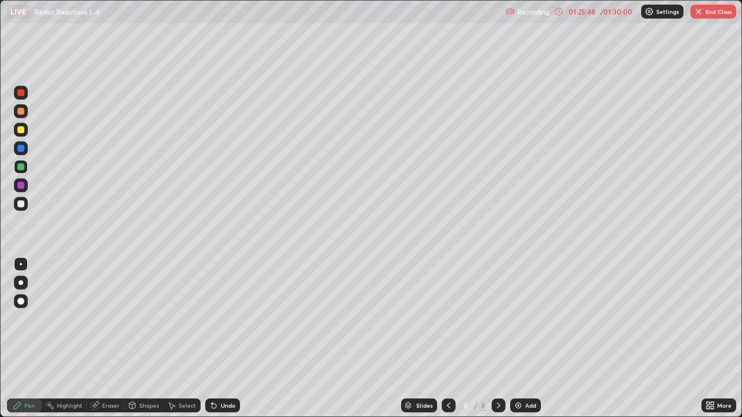
click at [452, 338] on div at bounding box center [448, 406] width 14 height 14
click at [498, 338] on icon at bounding box center [498, 405] width 9 height 9
click at [231, 338] on div "Undo" at bounding box center [222, 406] width 35 height 14
click at [21, 148] on div at bounding box center [20, 148] width 7 height 7
click at [21, 204] on div at bounding box center [20, 203] width 7 height 7
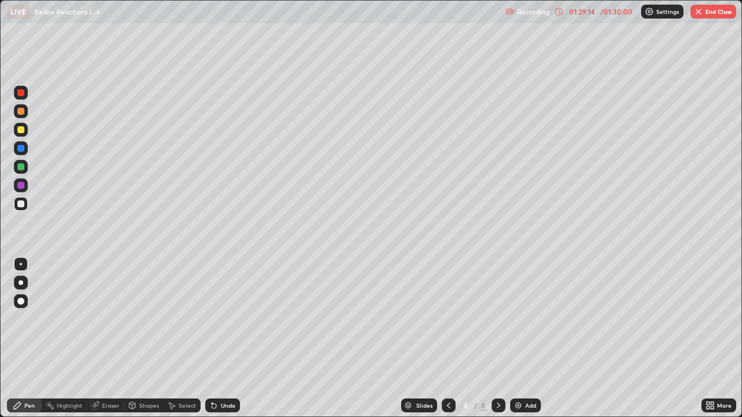
click at [27, 97] on div at bounding box center [21, 93] width 14 height 14
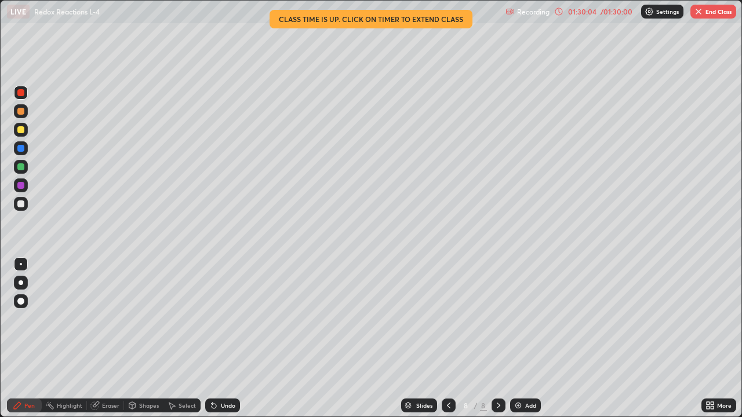
click at [25, 167] on div at bounding box center [21, 167] width 14 height 14
click at [21, 150] on div at bounding box center [20, 148] width 7 height 7
click at [25, 130] on div at bounding box center [21, 130] width 14 height 14
click at [447, 338] on icon at bounding box center [448, 405] width 9 height 9
click at [497, 338] on icon at bounding box center [498, 405] width 9 height 9
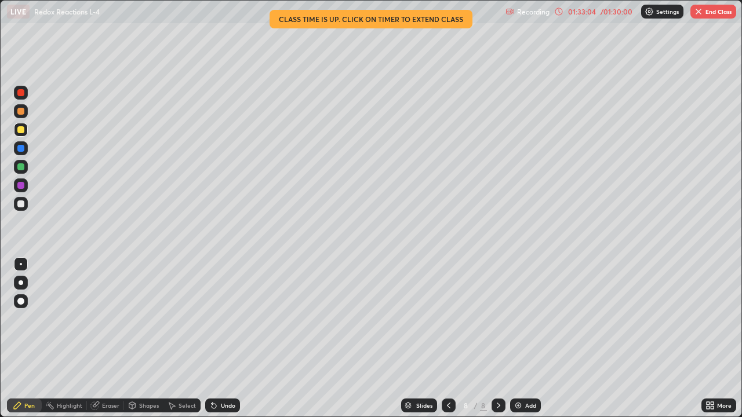
click at [447, 338] on icon at bounding box center [448, 405] width 9 height 9
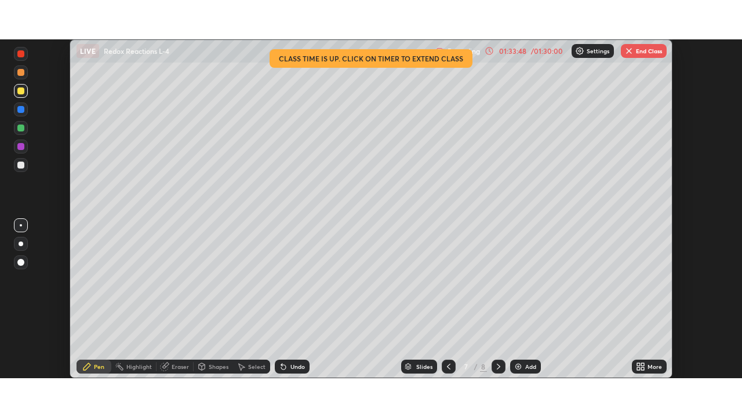
scroll to position [57595, 57192]
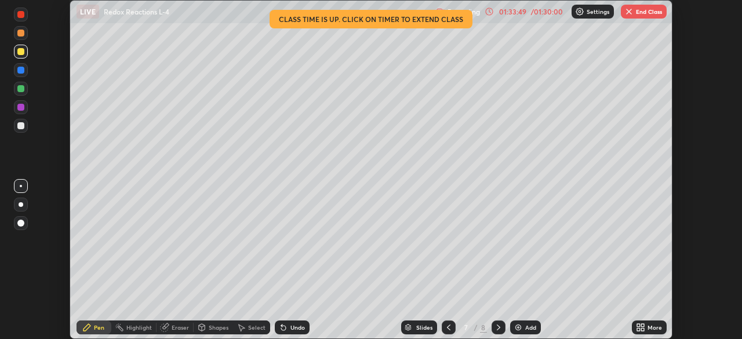
click at [497, 327] on icon at bounding box center [498, 327] width 9 height 9
click at [642, 325] on icon at bounding box center [642, 325] width 3 height 3
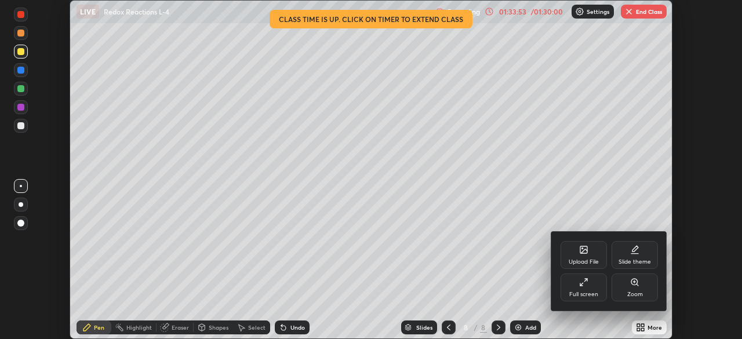
click at [585, 286] on icon at bounding box center [583, 282] width 9 height 9
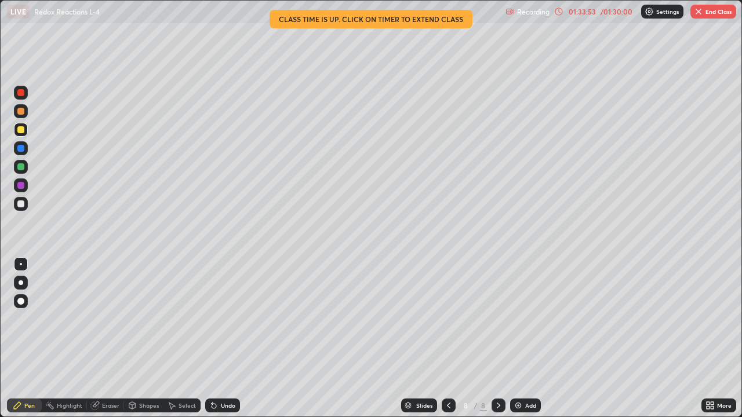
scroll to position [417, 742]
click at [447, 338] on icon at bounding box center [448, 405] width 9 height 9
click at [722, 9] on button "End Class" at bounding box center [713, 12] width 46 height 14
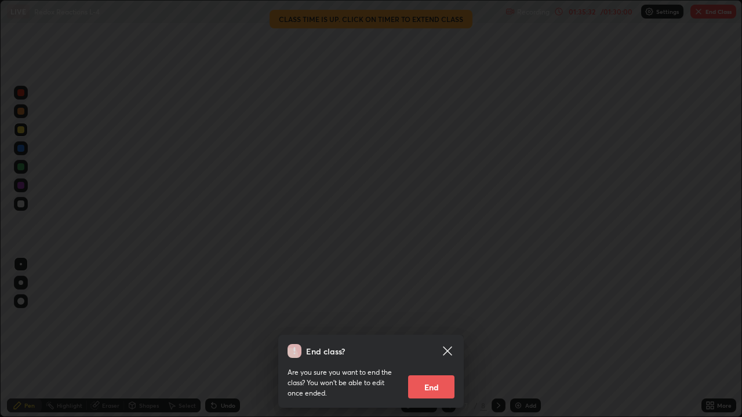
click at [438, 338] on button "End" at bounding box center [431, 386] width 46 height 23
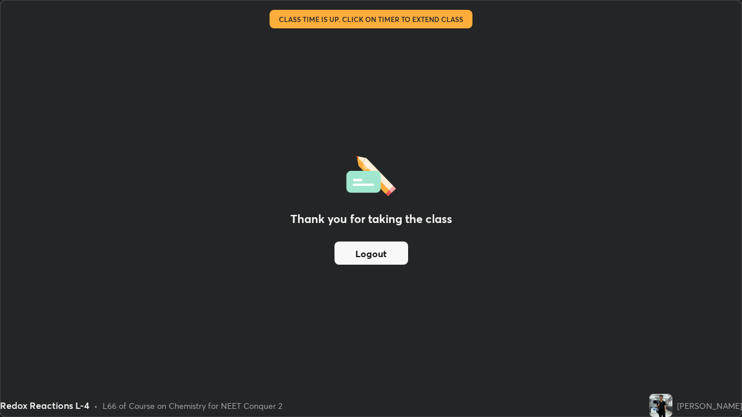
click at [396, 251] on button "Logout" at bounding box center [371, 253] width 74 height 23
